Goal: Information Seeking & Learning: Learn about a topic

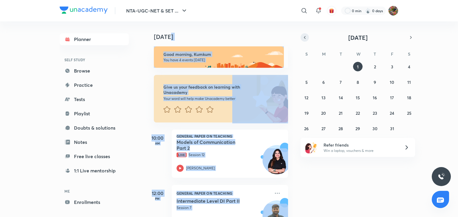
drag, startPoint x: 299, startPoint y: 38, endPoint x: 307, endPoint y: 39, distance: 7.8
click at [307, 39] on div "Today Today Good morning, Kumkum You have 4 events today Give us your feedback …" at bounding box center [271, 119] width 253 height 196
click at [307, 39] on button "button" at bounding box center [304, 37] width 8 height 8
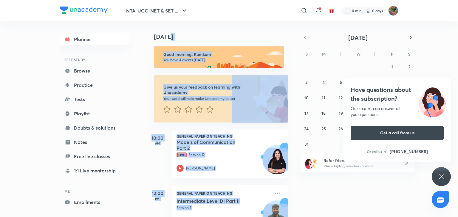
click at [263, 56] on h6 "Good morning, Kumkum" at bounding box center [220, 54] width 115 height 5
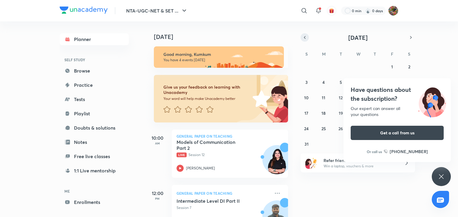
click at [306, 38] on icon "button" at bounding box center [304, 37] width 5 height 5
click at [445, 178] on div "Have questions about the subscription? Our expert can answer all your questions…" at bounding box center [440, 176] width 19 height 19
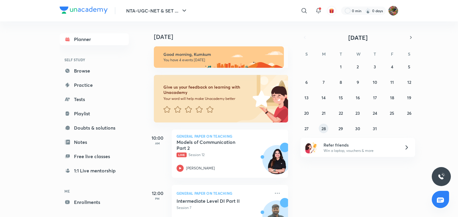
click at [320, 124] on div "29 30 1 2 3 4 5 6 7 8 9 10 11 12 13 14 15 16 17 18 19 20 21 22 23 24 25 26 27 2…" at bounding box center [357, 97] width 114 height 71
click at [326, 129] on button "28" at bounding box center [323, 129] width 10 height 10
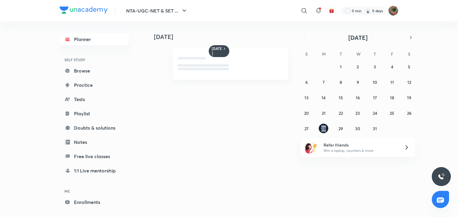
click at [326, 129] on button "28" at bounding box center [323, 129] width 10 height 10
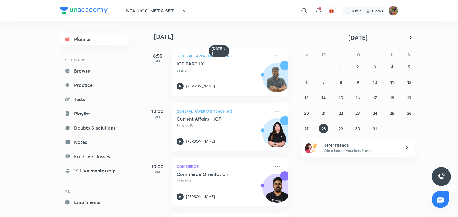
click at [265, 154] on div "10:00 AM Commerce Commerce Orientation Session 1 Raghav Wadhwa" at bounding box center [216, 178] width 142 height 55
click at [305, 126] on abbr "27" at bounding box center [306, 129] width 4 height 6
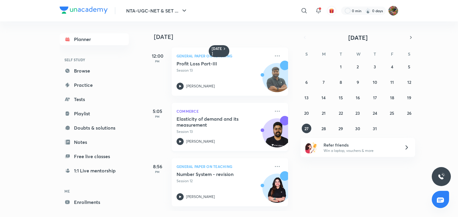
click at [253, 130] on p "Session 13" at bounding box center [223, 131] width 94 height 5
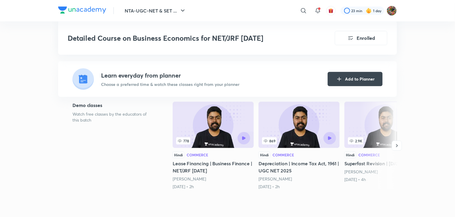
scroll to position [131, 0]
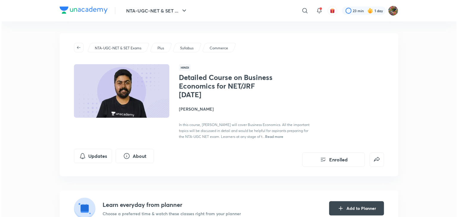
scroll to position [12, 0]
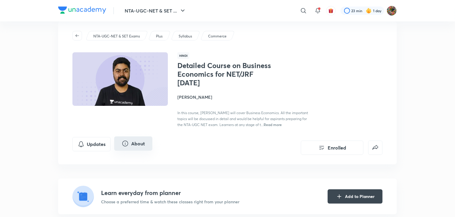
click at [126, 144] on icon "About" at bounding box center [125, 143] width 7 height 7
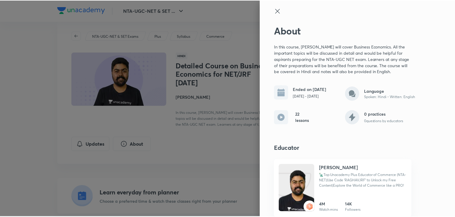
scroll to position [5, 0]
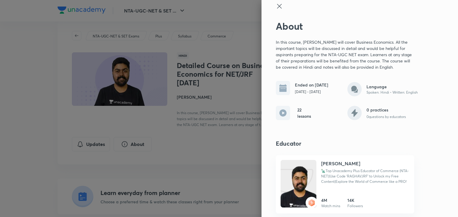
click at [178, 84] on div at bounding box center [229, 108] width 458 height 217
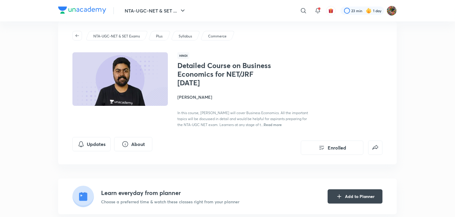
click at [151, 82] on img at bounding box center [119, 79] width 97 height 55
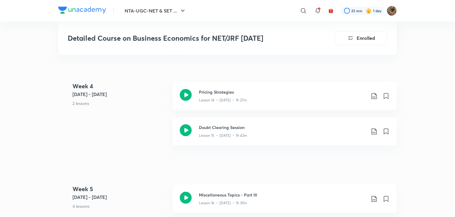
scroll to position [906, 0]
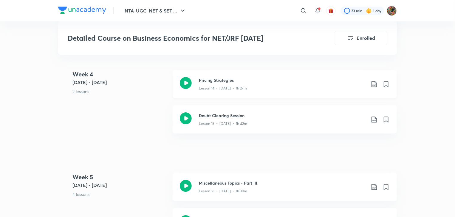
click at [315, 90] on div "Lesson 14 • Jul 28 • 1h 27m" at bounding box center [282, 87] width 167 height 8
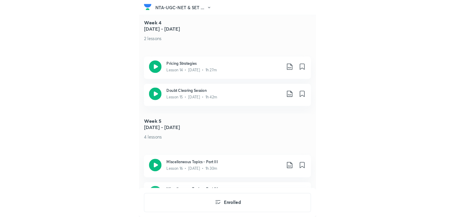
scroll to position [889, 0]
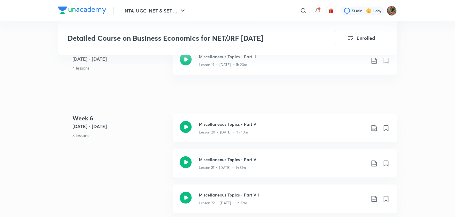
scroll to position [1116, 0]
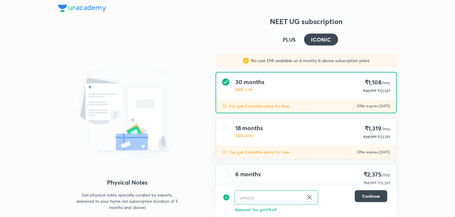
click at [386, 173] on span "/mo" at bounding box center [385, 175] width 9 height 6
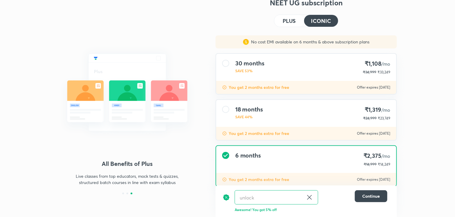
scroll to position [21, 0]
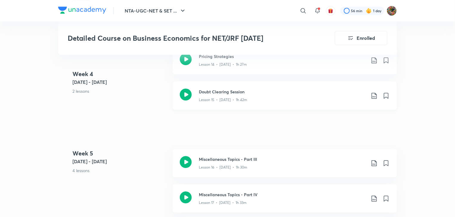
scroll to position [917, 0]
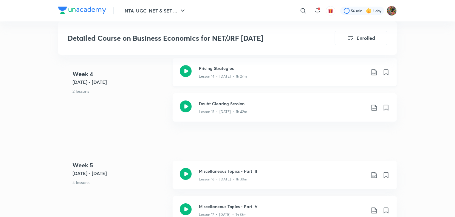
click at [345, 69] on h3 "Pricing Strategies" at bounding box center [282, 68] width 167 height 6
click at [246, 111] on div "Lesson 15 • Jul 28 • 1h 42m" at bounding box center [282, 111] width 167 height 8
click at [261, 99] on div "Doubt Clearing Session Lesson 15 • Jul 28 • 1h 42m" at bounding box center [284, 108] width 224 height 28
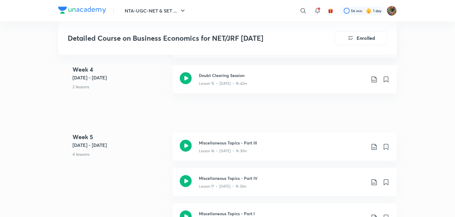
scroll to position [941, 0]
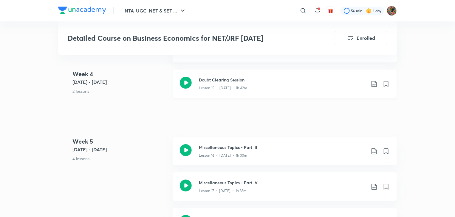
click at [375, 83] on icon at bounding box center [373, 83] width 7 height 7
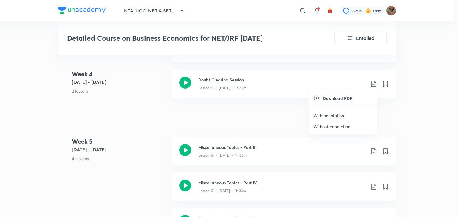
click at [349, 119] on li "With annotation" at bounding box center [342, 115] width 68 height 11
click at [334, 115] on p "With annotation" at bounding box center [328, 116] width 31 height 6
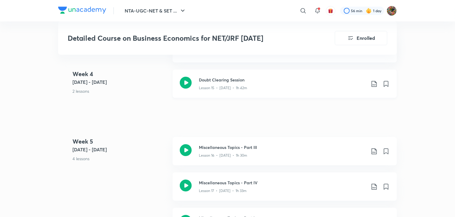
click at [297, 87] on div "Lesson 15 • [DATE] • 1h 42m" at bounding box center [282, 87] width 167 height 8
click at [228, 155] on p "Lesson 16 • [DATE] • 1h 30m" at bounding box center [223, 155] width 48 height 5
click at [233, 88] on p "Lesson 15 • Jul 28 • 1h 42m" at bounding box center [223, 87] width 48 height 5
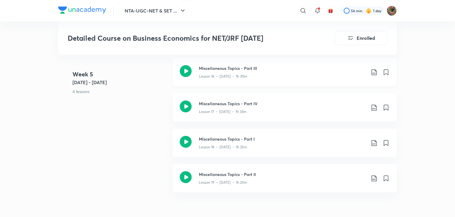
scroll to position [1025, 0]
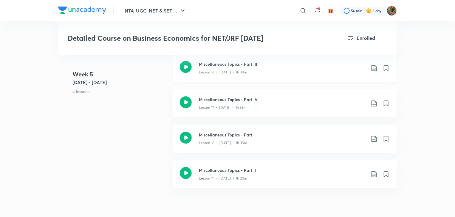
click at [285, 64] on h3 "Miscellaneous Topics - Part III" at bounding box center [282, 64] width 167 height 6
click at [221, 110] on div "Miscellaneous Topics - Part IV Lesson 17 • [DATE] • 1h 33m" at bounding box center [284, 103] width 224 height 28
click at [213, 147] on div "Miscellaneous Topics - Part I Lesson 18 • Aug 14 • 1h 35m" at bounding box center [284, 139] width 224 height 28
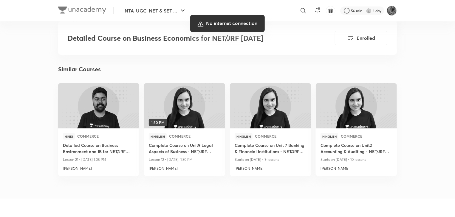
scroll to position [1334, 0]
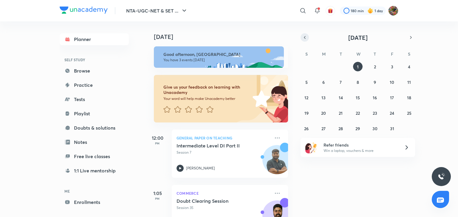
click at [303, 39] on icon "button" at bounding box center [304, 37] width 5 height 5
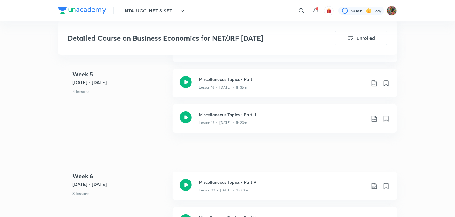
scroll to position [1060, 0]
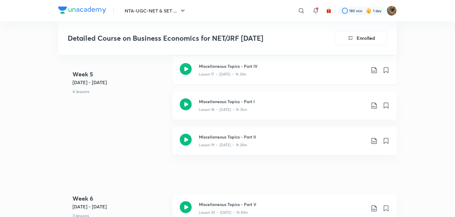
drag, startPoint x: 278, startPoint y: 55, endPoint x: 270, endPoint y: 75, distance: 21.9
click at [278, 55] on link "Miscellaneous Topics - Part III Lesson 16 • Aug 12 • 1h 30m" at bounding box center [284, 38] width 224 height 35
click at [229, 110] on p "Lesson 18 • Aug 14 • 1h 35m" at bounding box center [223, 109] width 48 height 5
click at [291, 137] on h3 "Miscellaneous Topics - Part II" at bounding box center [282, 137] width 167 height 6
click at [222, 207] on h3 "Miscellaneous Topics - Part V" at bounding box center [282, 205] width 167 height 6
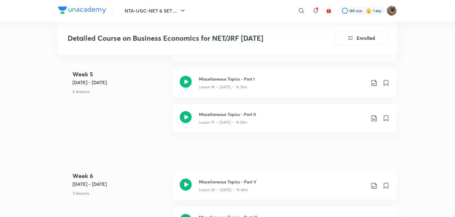
scroll to position [1084, 0]
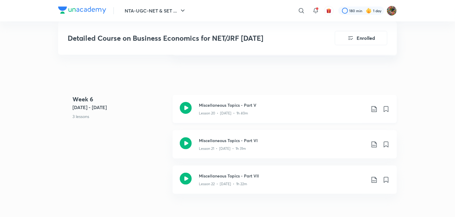
scroll to position [1156, 0]
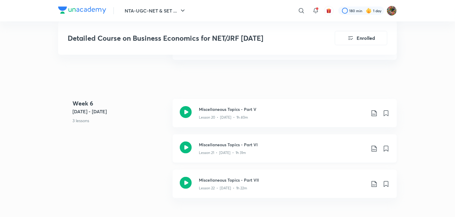
click at [268, 153] on div "Lesson 21 • Aug 21 • 1h 31m" at bounding box center [282, 152] width 167 height 8
click at [245, 119] on p "Lesson 20 • [DATE] • 1h 40m" at bounding box center [223, 117] width 49 height 5
click at [211, 150] on p "Lesson 21 • [DATE] • 1h 31m" at bounding box center [222, 152] width 47 height 5
click at [242, 179] on h3 "Miscellaneous Topics - Part VII" at bounding box center [282, 180] width 167 height 6
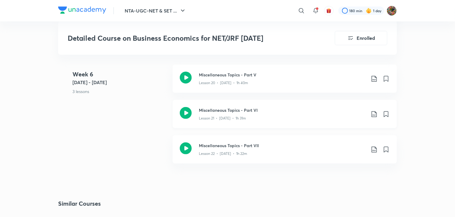
scroll to position [1191, 0]
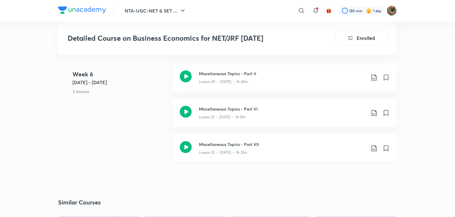
click at [347, 148] on div "Lesson 22 • Aug 22 • 1h 22m" at bounding box center [282, 152] width 167 height 8
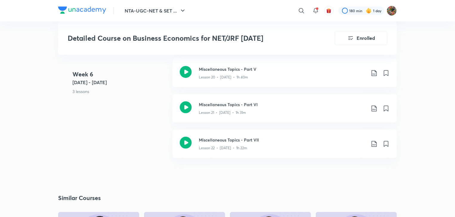
scroll to position [1199, 0]
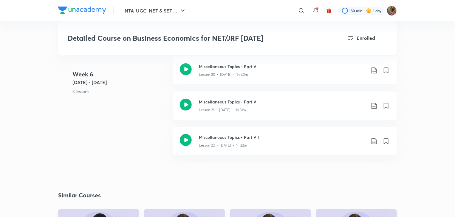
scroll to position [1191, 0]
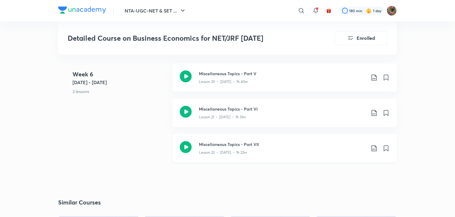
click at [374, 147] on icon at bounding box center [373, 148] width 7 height 7
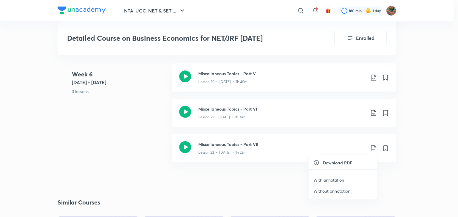
click at [336, 178] on p "With annotation" at bounding box center [328, 180] width 31 height 6
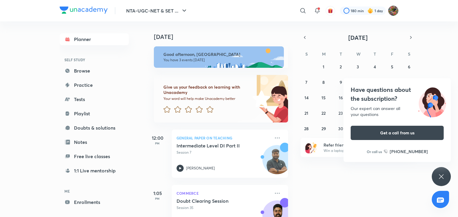
click at [395, 10] on img at bounding box center [393, 11] width 10 height 10
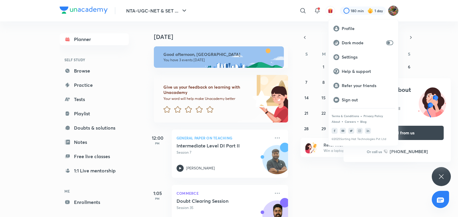
click at [395, 10] on div at bounding box center [229, 108] width 458 height 217
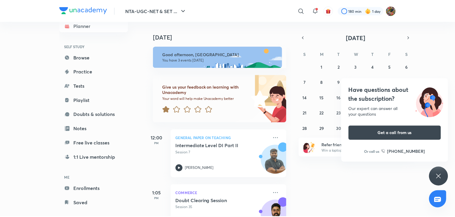
scroll to position [7, 0]
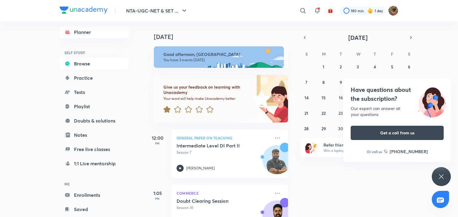
click at [115, 61] on link "Browse" at bounding box center [94, 64] width 69 height 12
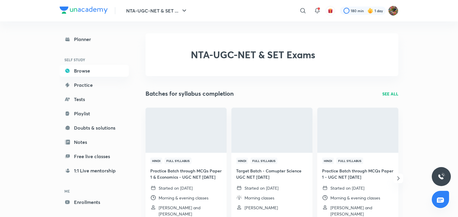
click at [115, 61] on h6 "SELF STUDY" at bounding box center [94, 60] width 69 height 10
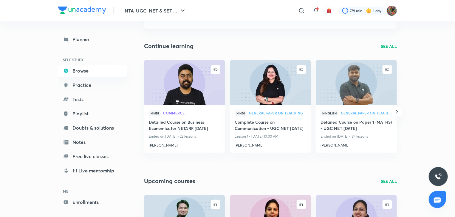
click at [390, 12] on img at bounding box center [391, 11] width 10 height 10
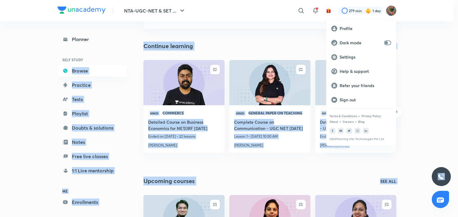
click at [390, 12] on div at bounding box center [229, 108] width 458 height 217
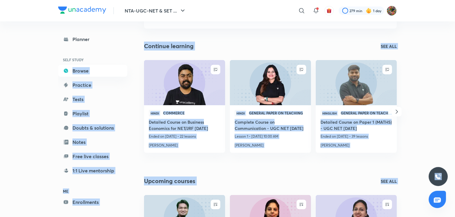
click at [351, 50] on div "Continue learning SEE ALL" at bounding box center [270, 46] width 253 height 9
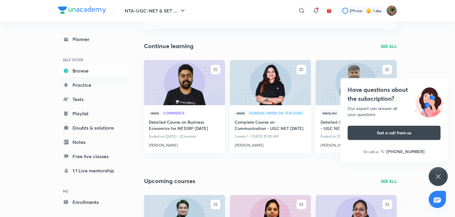
click at [388, 10] on img at bounding box center [391, 11] width 10 height 10
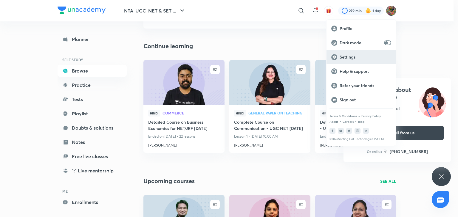
click at [381, 60] on div "Settings" at bounding box center [360, 57] width 69 height 14
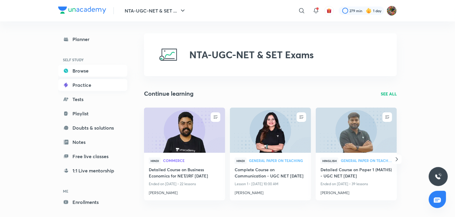
click at [85, 83] on link "Practice" at bounding box center [92, 85] width 69 height 12
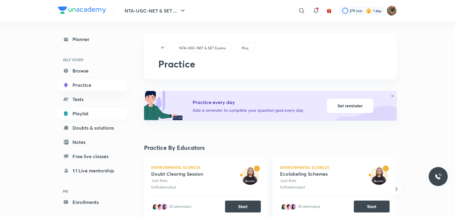
click at [103, 117] on link "Playlist" at bounding box center [92, 114] width 69 height 12
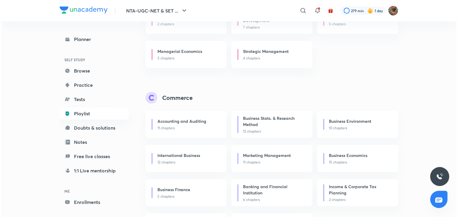
scroll to position [190, 0]
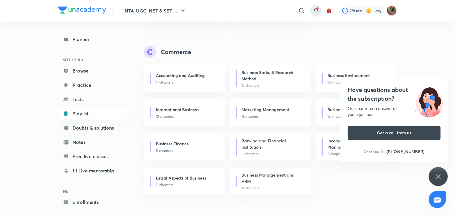
click at [312, 10] on icon at bounding box center [315, 10] width 7 height 7
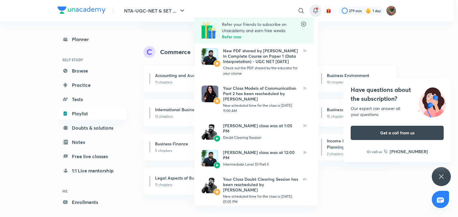
click at [313, 10] on div at bounding box center [229, 108] width 458 height 217
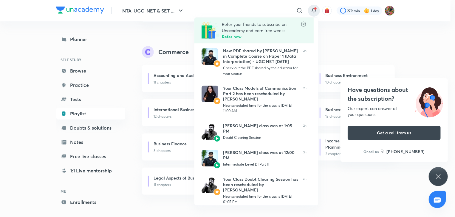
click at [313, 10] on icon at bounding box center [313, 10] width 7 height 7
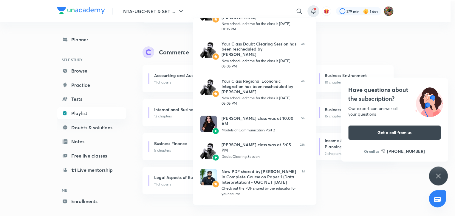
scroll to position [174, 0]
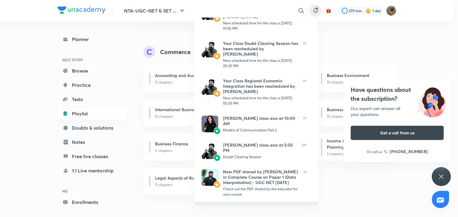
click at [312, 202] on li "VIEW ALL" at bounding box center [256, 209] width 124 height 15
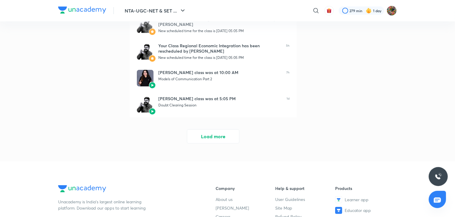
scroll to position [196, 0]
click at [223, 138] on button "Load more" at bounding box center [213, 136] width 52 height 14
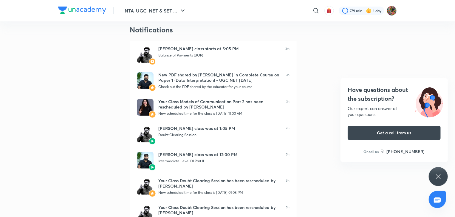
scroll to position [12, 0]
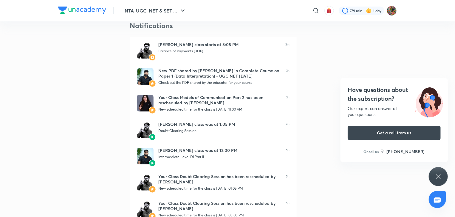
click at [218, 85] on div "Check out the PDF shared by the educator for your course" at bounding box center [219, 82] width 123 height 5
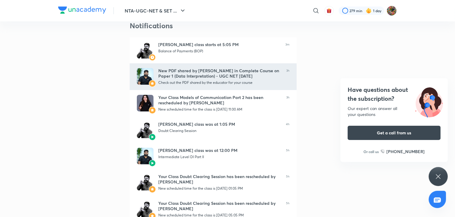
click at [218, 85] on div "Check out the PDF shared by the educator for your course" at bounding box center [219, 82] width 123 height 5
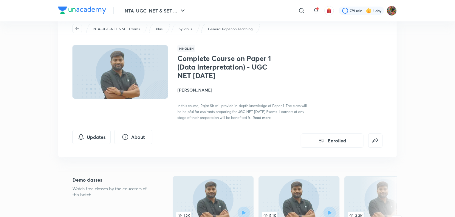
scroll to position [12, 0]
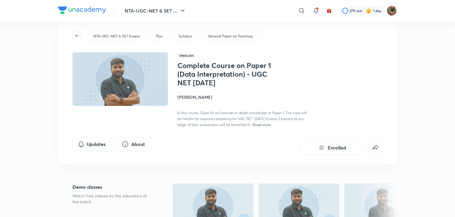
click at [77, 38] on icon "button" at bounding box center [77, 35] width 5 height 5
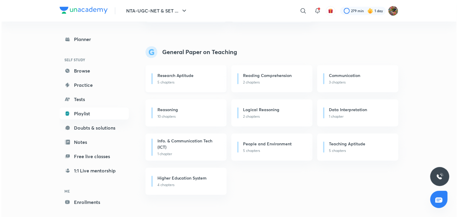
scroll to position [699, 0]
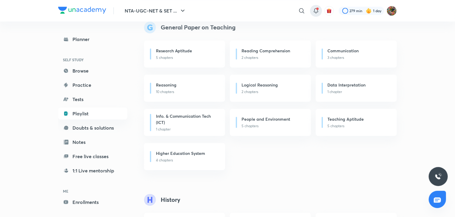
click at [318, 9] on span at bounding box center [317, 8] width 2 height 2
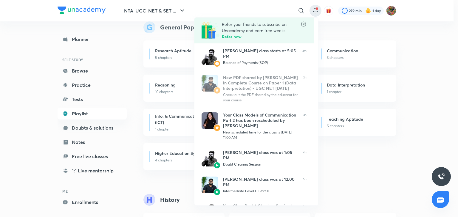
click at [315, 9] on div at bounding box center [229, 108] width 458 height 217
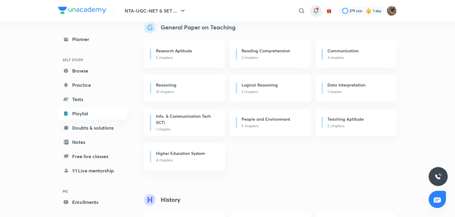
click at [315, 9] on icon at bounding box center [315, 10] width 7 height 7
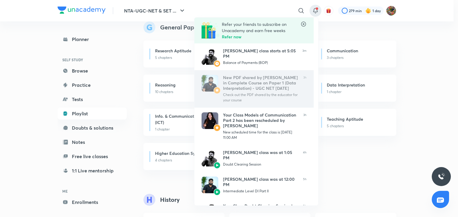
click at [299, 98] on link "New PDF shared by Rajat Kumar in Complete Course on Paper 1 (Data Interpretatio…" at bounding box center [253, 89] width 119 height 38
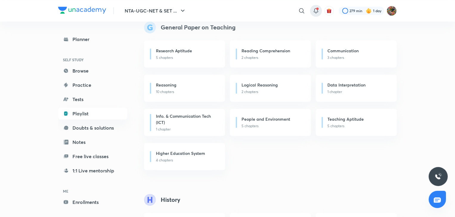
click at [315, 12] on icon at bounding box center [316, 10] width 4 height 4
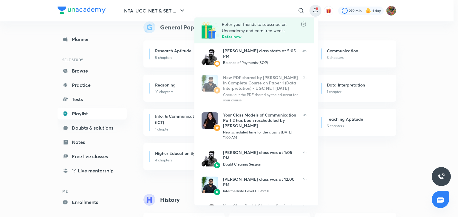
click at [302, 23] on icon at bounding box center [303, 24] width 6 height 6
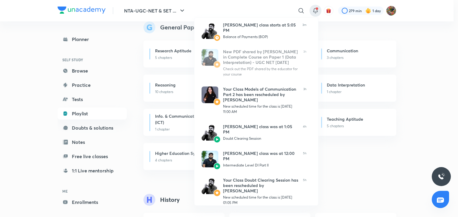
click at [317, 184] on div "[PERSON_NAME] class starts at 5:05 PM Balance of Payments (BOP) 3m New PDF shar…" at bounding box center [256, 186] width 124 height 337
drag, startPoint x: 317, startPoint y: 184, endPoint x: 316, endPoint y: 196, distance: 12.3
click at [316, 196] on div "[PERSON_NAME] class starts at 5:05 PM Balance of Payments (BOP) 3m New PDF shar…" at bounding box center [256, 186] width 124 height 337
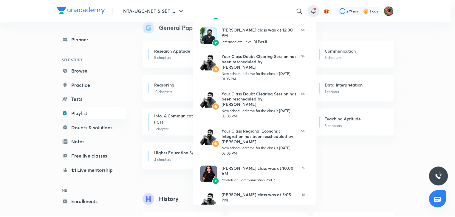
scroll to position [137, 0]
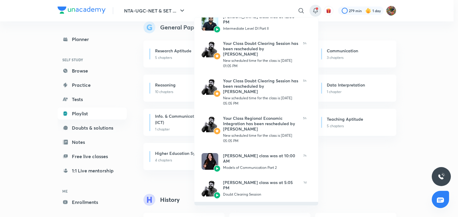
click at [314, 203] on li "VIEW ALL" at bounding box center [256, 209] width 124 height 15
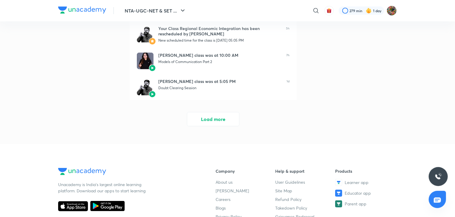
scroll to position [214, 0]
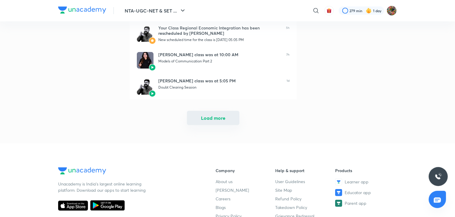
click at [207, 113] on button "Load more" at bounding box center [213, 118] width 52 height 14
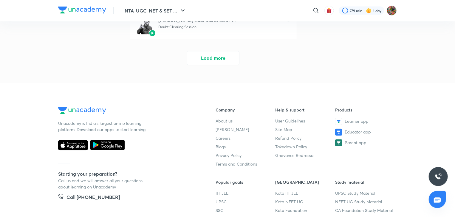
scroll to position [533, 0]
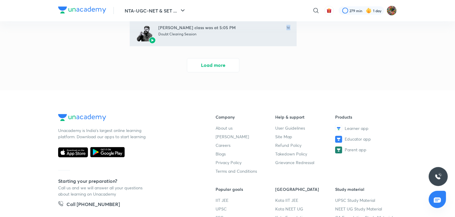
drag, startPoint x: 218, startPoint y: 74, endPoint x: 239, endPoint y: 45, distance: 35.5
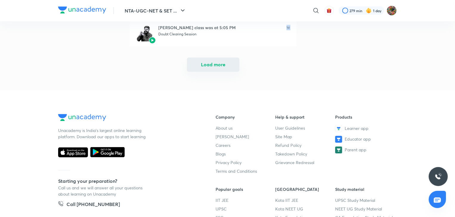
click at [231, 60] on button "Load more" at bounding box center [213, 65] width 52 height 14
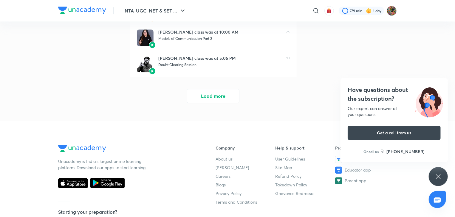
scroll to position [795, 0]
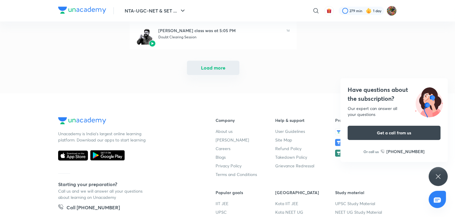
click at [228, 73] on button "Load more" at bounding box center [213, 68] width 52 height 14
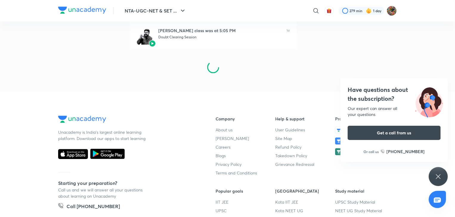
click at [228, 73] on div at bounding box center [213, 64] width 167 height 31
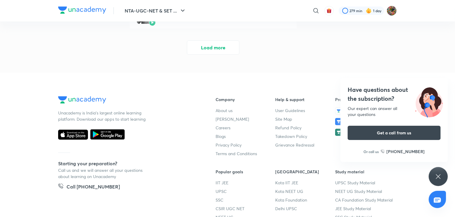
scroll to position [1069, 0]
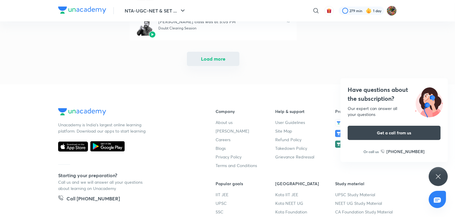
click at [219, 57] on button "Load more" at bounding box center [213, 59] width 52 height 14
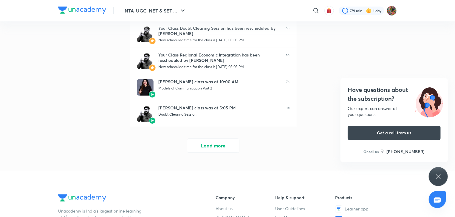
scroll to position [1260, 0]
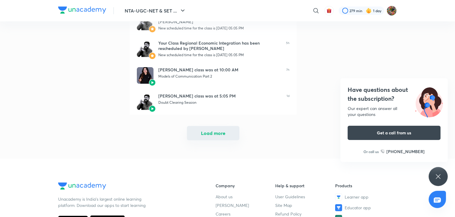
click at [217, 135] on button "Load more" at bounding box center [213, 133] width 52 height 14
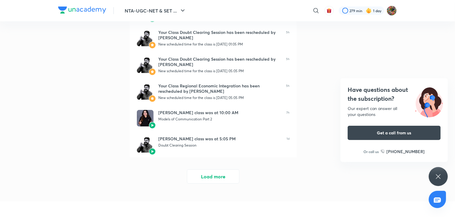
scroll to position [1486, 0]
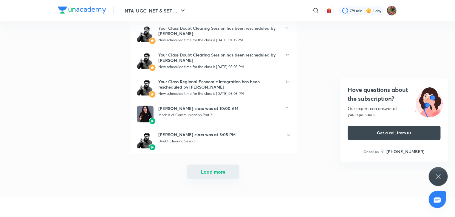
click at [211, 165] on button "Load more" at bounding box center [213, 172] width 52 height 14
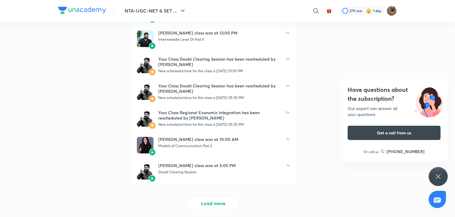
scroll to position [1724, 0]
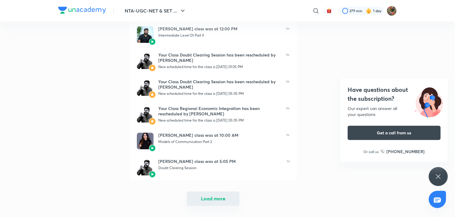
click at [214, 198] on button "Load more" at bounding box center [213, 199] width 52 height 14
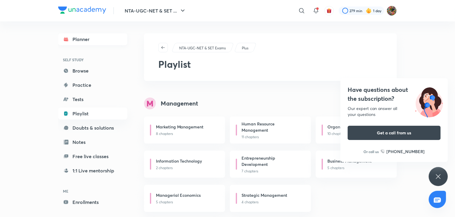
click at [98, 33] on link "Planner" at bounding box center [92, 39] width 69 height 12
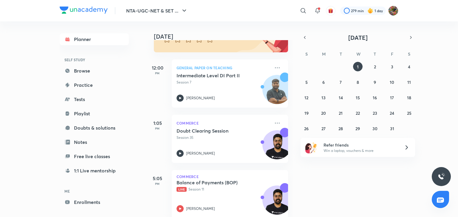
scroll to position [81, 0]
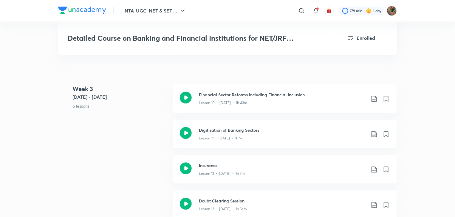
scroll to position [705, 0]
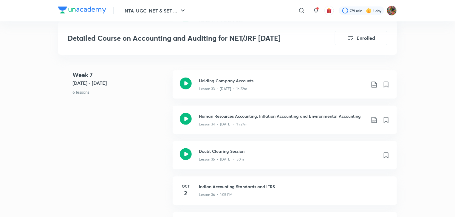
scroll to position [1546, 0]
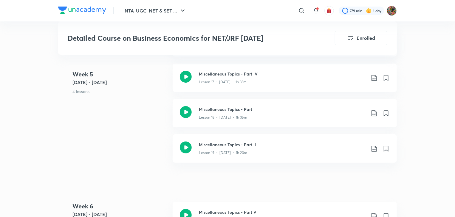
scroll to position [1048, 0]
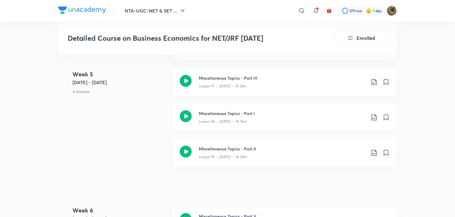
click at [273, 121] on div "Lesson 18 • [DATE] • 1h 35m" at bounding box center [282, 121] width 167 height 8
click at [375, 122] on div "Miscellaneous Topics - Part I Lesson 18 • [DATE] • 1h 35m" at bounding box center [294, 118] width 191 height 14
click at [373, 116] on icon at bounding box center [373, 117] width 7 height 7
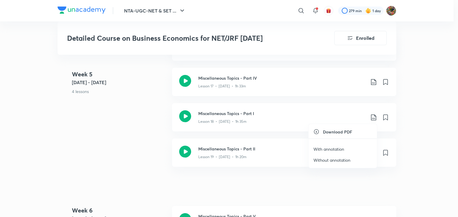
click at [358, 147] on li "With annotation" at bounding box center [342, 149] width 68 height 11
click at [335, 152] on p "With annotation" at bounding box center [328, 149] width 31 height 6
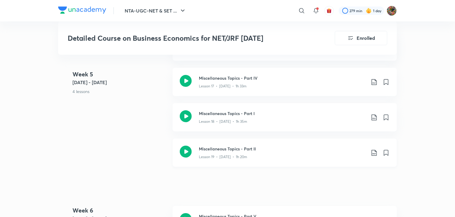
click at [375, 155] on icon at bounding box center [373, 153] width 7 height 7
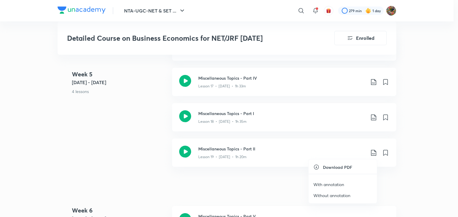
click at [350, 186] on li "With annotation" at bounding box center [342, 184] width 68 height 11
click at [332, 186] on p "With annotation" at bounding box center [328, 185] width 31 height 6
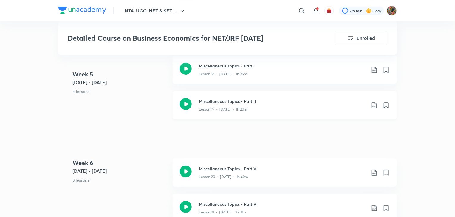
scroll to position [1108, 0]
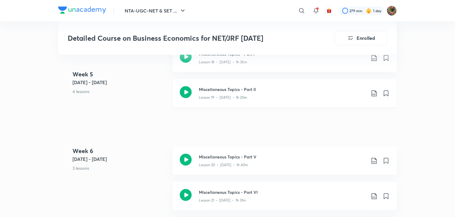
click at [375, 94] on icon at bounding box center [373, 94] width 5 height 6
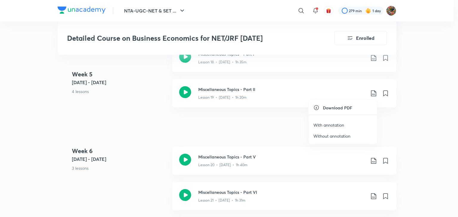
click at [373, 161] on div at bounding box center [229, 108] width 458 height 217
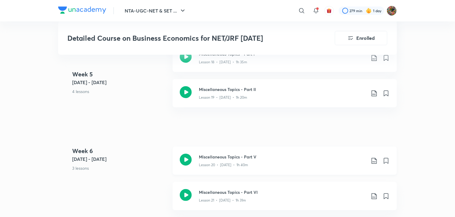
click at [372, 160] on icon at bounding box center [373, 161] width 7 height 7
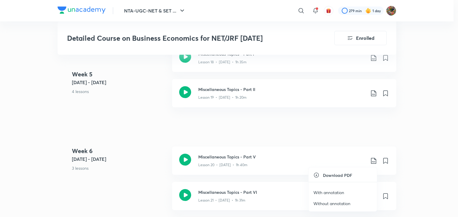
click at [342, 191] on p "With annotation" at bounding box center [328, 193] width 31 height 6
